Goal: Information Seeking & Learning: Learn about a topic

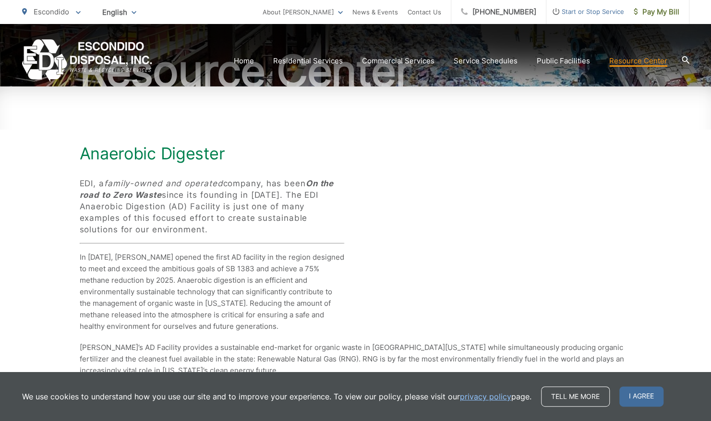
scroll to position [141, 0]
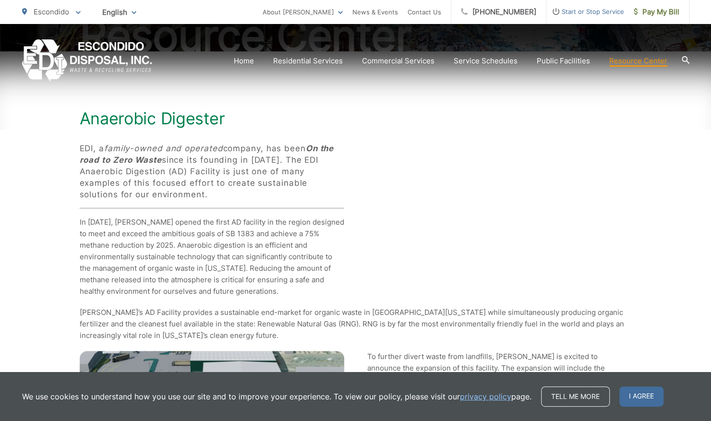
click at [192, 169] on p "EDI, a family-owned and operated company, has been On the road to Zero Waste si…" at bounding box center [212, 172] width 265 height 58
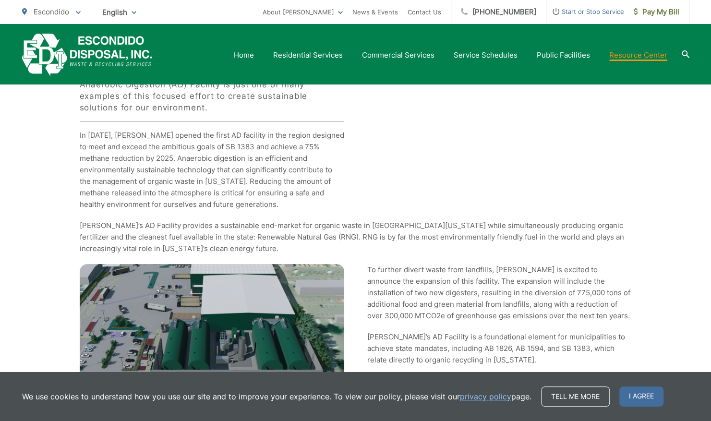
scroll to position [237, 0]
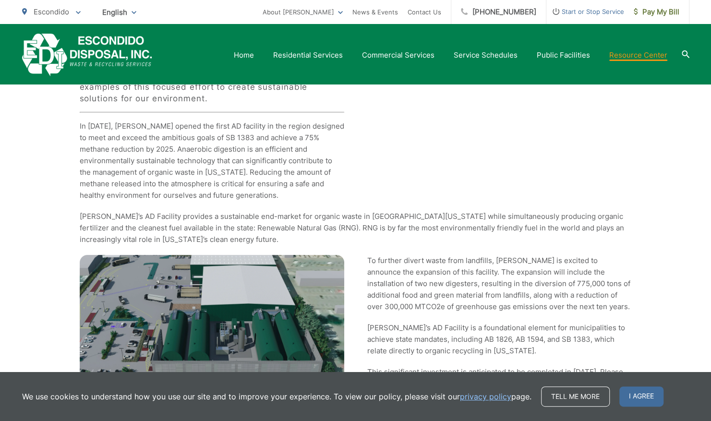
click at [198, 191] on p "In [DATE], [PERSON_NAME] opened the first AD facility in the region designed to…" at bounding box center [212, 161] width 265 height 81
click at [180, 159] on p "In [DATE], [PERSON_NAME] opened the first AD facility in the region designed to…" at bounding box center [212, 161] width 265 height 81
click at [100, 126] on p "In [DATE], [PERSON_NAME] opened the first AD facility in the region designed to…" at bounding box center [212, 161] width 265 height 81
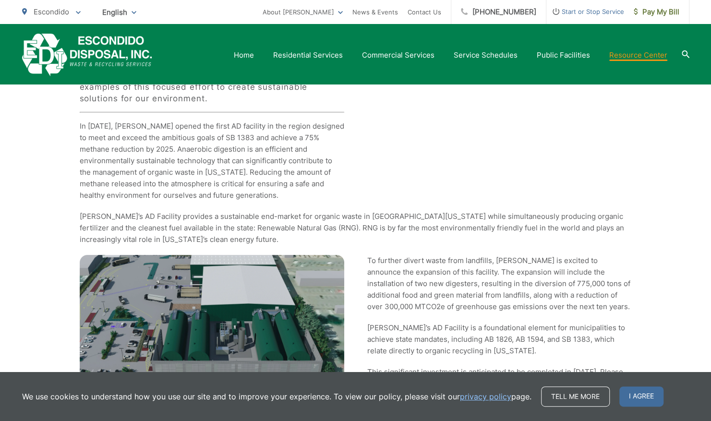
click at [175, 164] on p "In [DATE], [PERSON_NAME] opened the first AD facility in the region designed to…" at bounding box center [212, 161] width 265 height 81
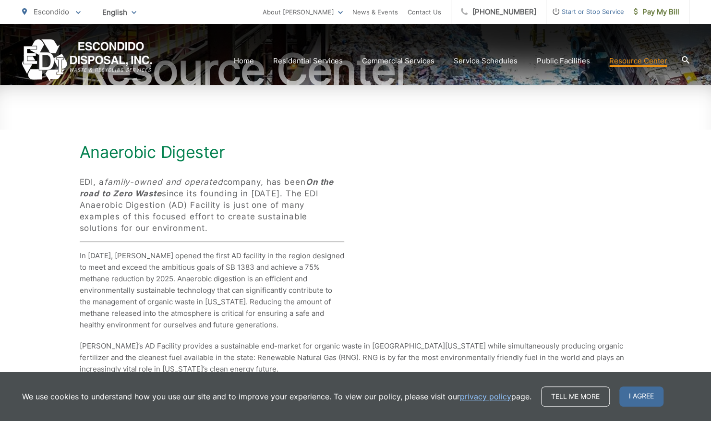
scroll to position [93, 0]
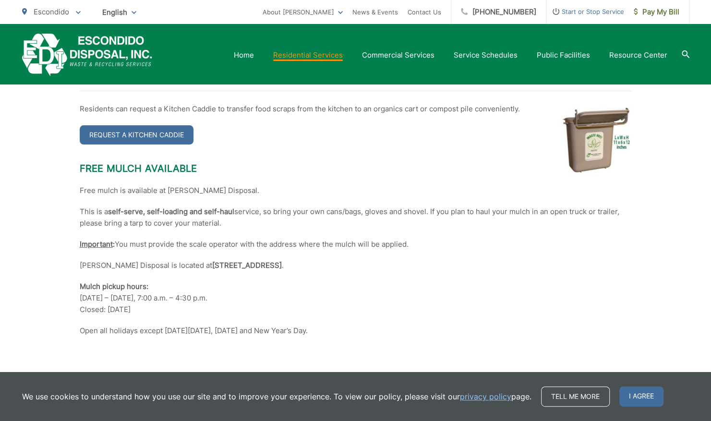
scroll to position [2162, 0]
